Goal: Information Seeking & Learning: Learn about a topic

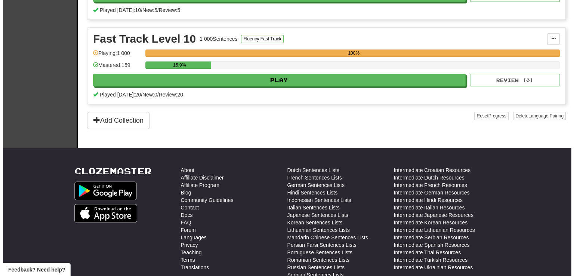
scroll to position [710, 0]
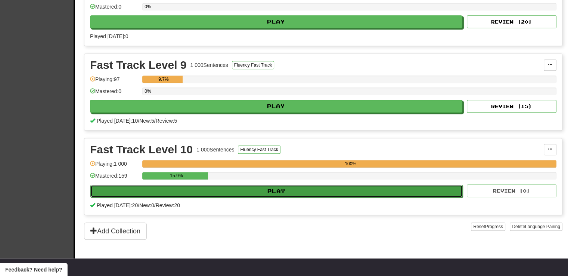
click at [290, 187] on button "Play" at bounding box center [276, 191] width 372 height 13
select select "**"
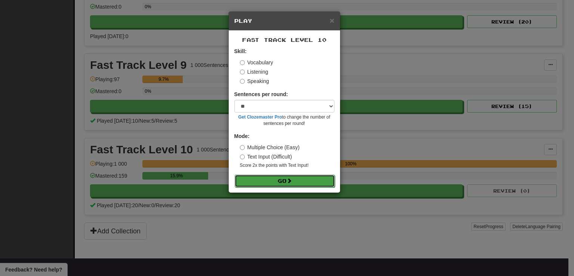
click at [285, 183] on button "Go" at bounding box center [285, 180] width 100 height 13
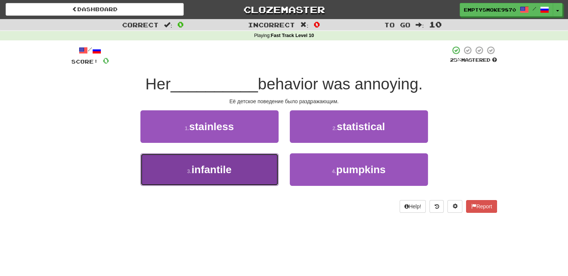
click at [258, 171] on button "3 . infantile" at bounding box center [209, 169] width 138 height 32
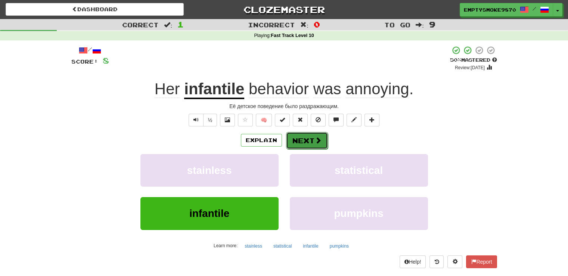
click at [297, 143] on button "Next" at bounding box center [307, 140] width 42 height 17
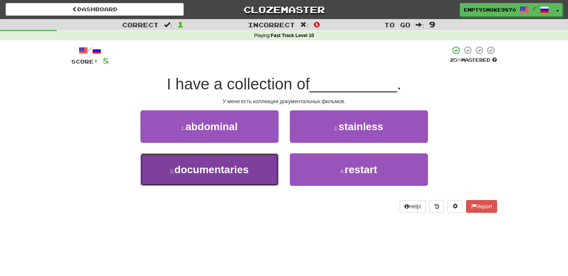
click at [261, 162] on button "3 . documentaries" at bounding box center [209, 169] width 138 height 32
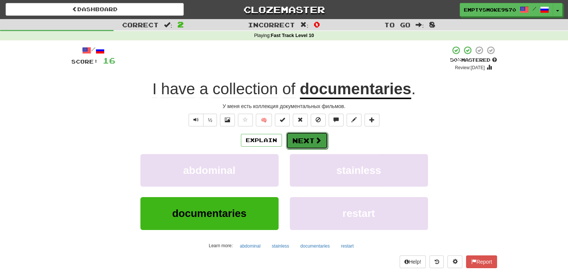
click at [302, 140] on button "Next" at bounding box center [307, 140] width 42 height 17
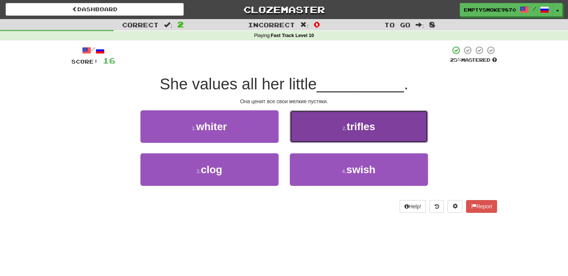
click at [317, 132] on button "2 . trifles" at bounding box center [359, 126] width 138 height 32
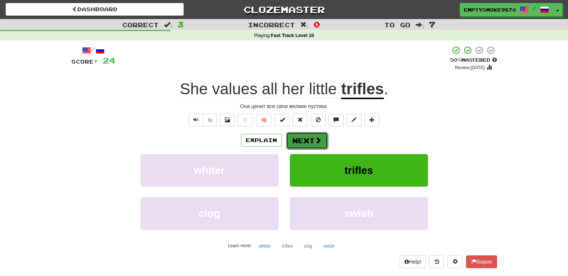
click at [296, 140] on button "Next" at bounding box center [307, 140] width 42 height 17
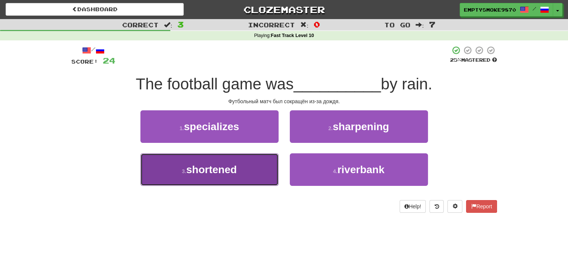
click at [269, 166] on button "3 . shortened" at bounding box center [209, 169] width 138 height 32
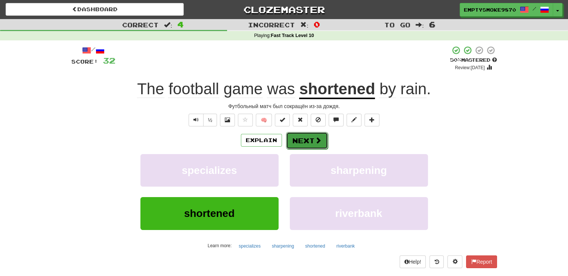
click at [307, 140] on button "Next" at bounding box center [307, 140] width 42 height 17
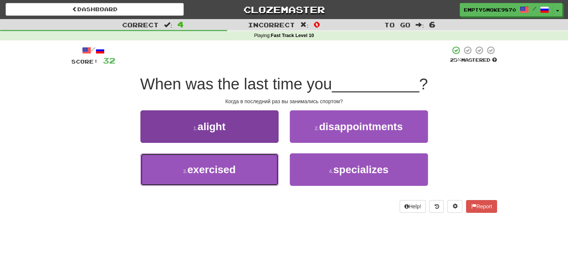
click at [261, 170] on button "3 . exercised" at bounding box center [209, 169] width 138 height 32
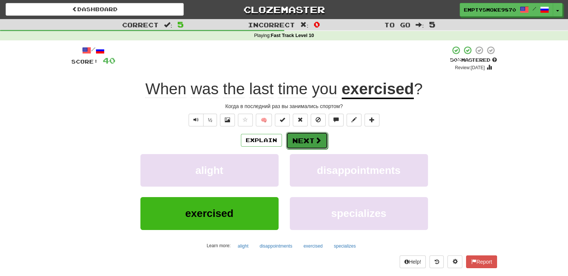
click at [304, 142] on button "Next" at bounding box center [307, 140] width 42 height 17
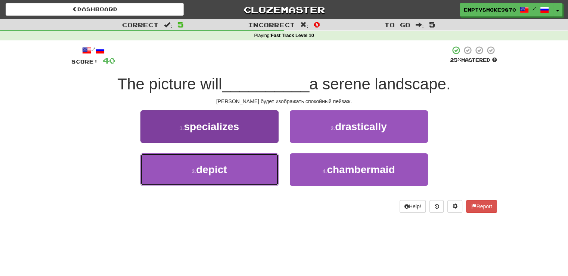
click at [259, 163] on button "3 . depict" at bounding box center [209, 169] width 138 height 32
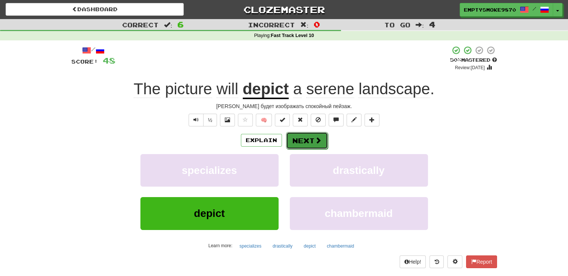
click at [304, 139] on button "Next" at bounding box center [307, 140] width 42 height 17
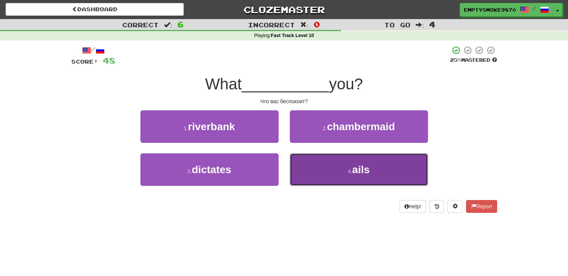
click at [297, 164] on button "4 . ails" at bounding box center [359, 169] width 138 height 32
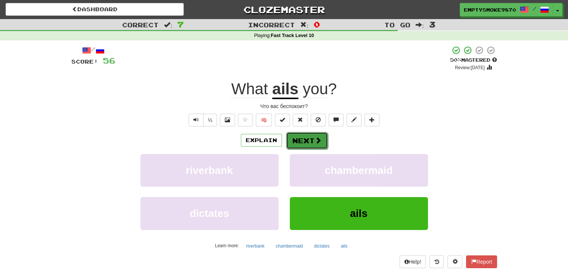
click at [300, 137] on button "Next" at bounding box center [307, 140] width 42 height 17
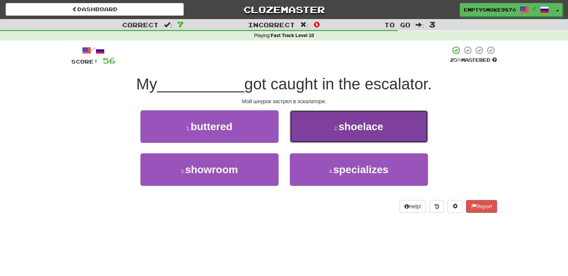
click at [312, 133] on button "2 . shoelace" at bounding box center [359, 126] width 138 height 32
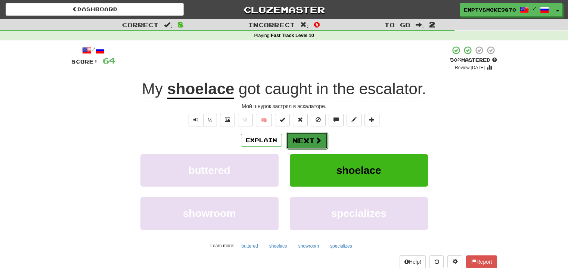
click at [303, 136] on button "Next" at bounding box center [307, 140] width 42 height 17
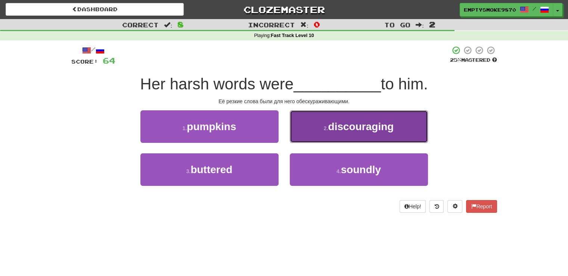
click at [303, 134] on button "2 . discouraging" at bounding box center [359, 126] width 138 height 32
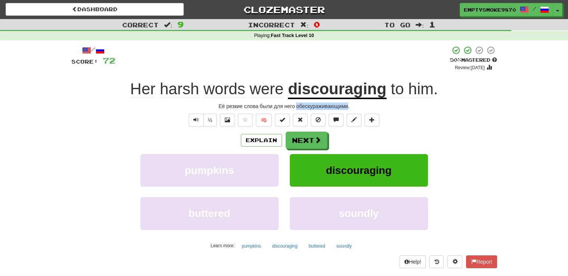
drag, startPoint x: 296, startPoint y: 105, endPoint x: 347, endPoint y: 109, distance: 50.9
click at [347, 109] on div "Её резкие слова были для него обескураживающими." at bounding box center [284, 105] width 426 height 7
click at [305, 141] on button "Next" at bounding box center [307, 140] width 42 height 17
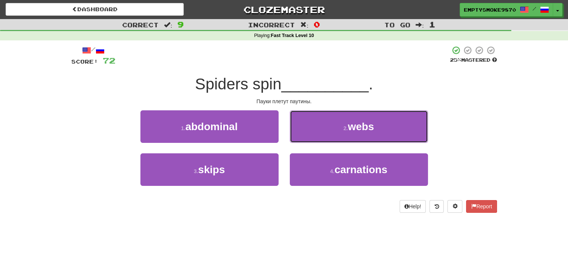
click at [306, 127] on button "2 . webs" at bounding box center [359, 126] width 138 height 32
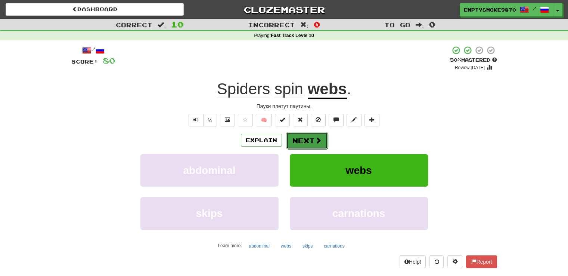
click at [309, 137] on button "Next" at bounding box center [307, 140] width 42 height 17
